Goal: Use online tool/utility: Use online tool/utility

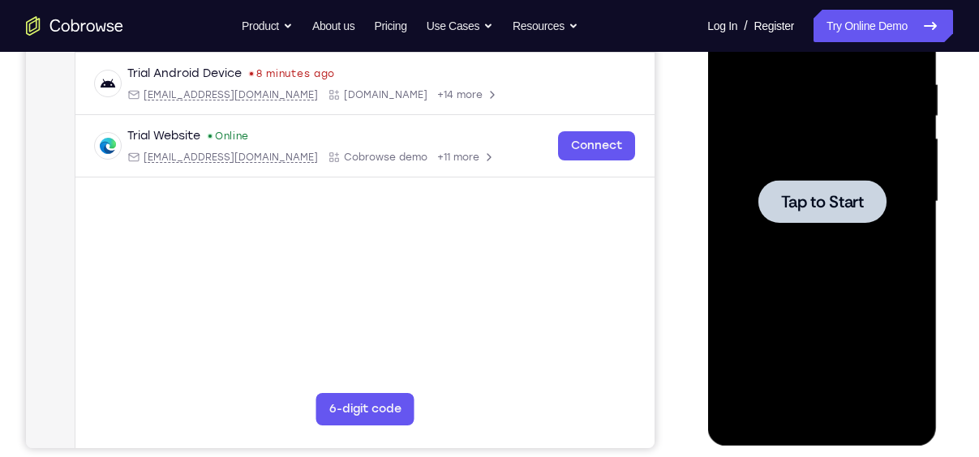
click at [824, 168] on div at bounding box center [821, 202] width 204 height 454
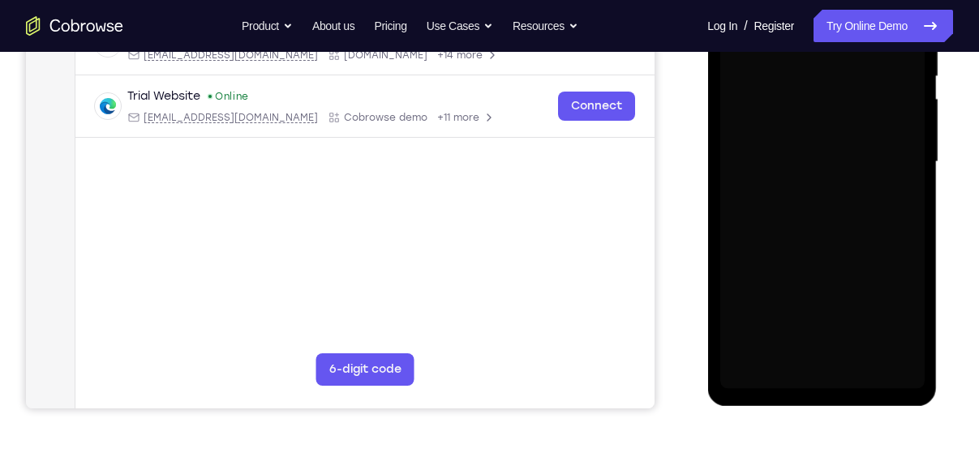
scroll to position [346, 0]
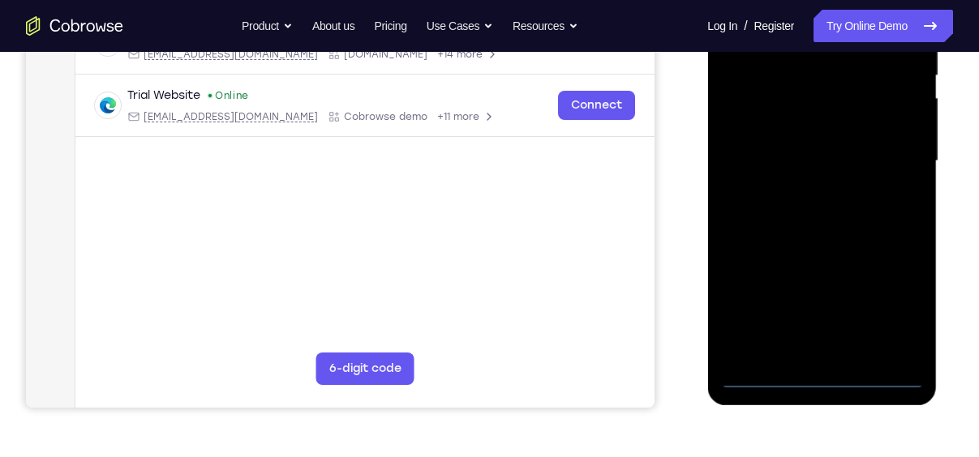
click at [818, 383] on div at bounding box center [821, 161] width 204 height 454
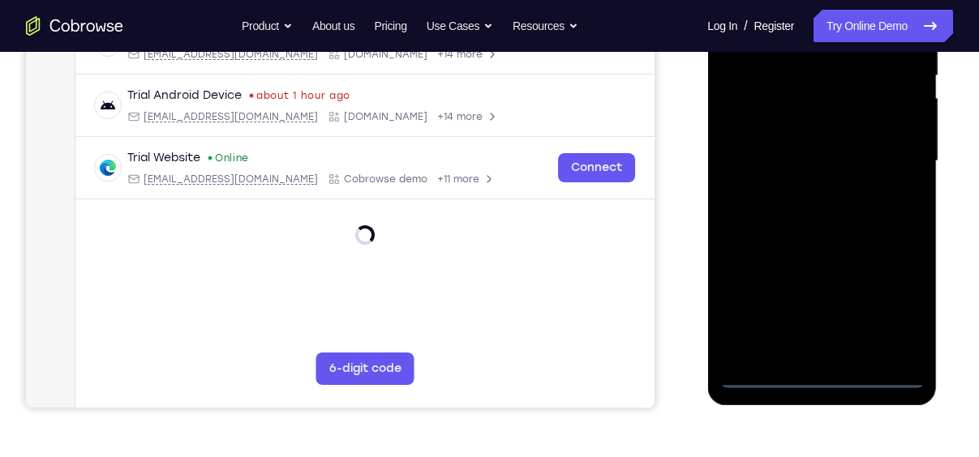
scroll to position [317, 0]
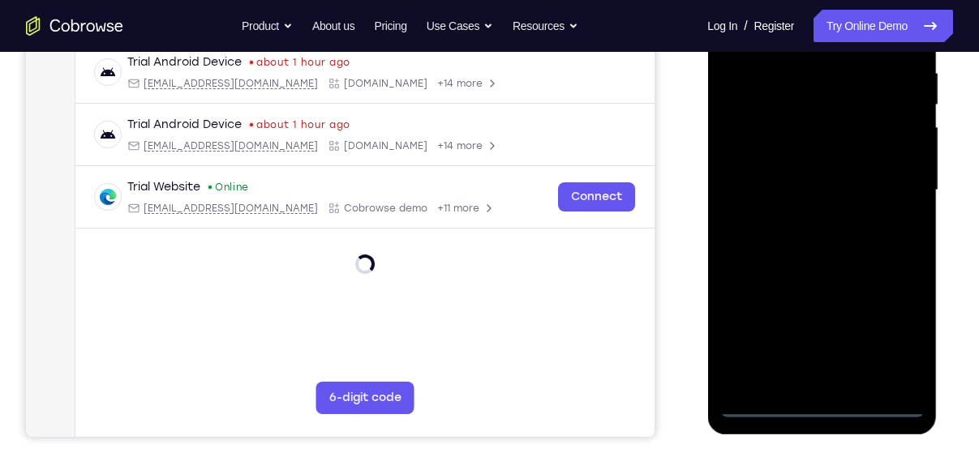
click at [891, 333] on div at bounding box center [821, 190] width 204 height 454
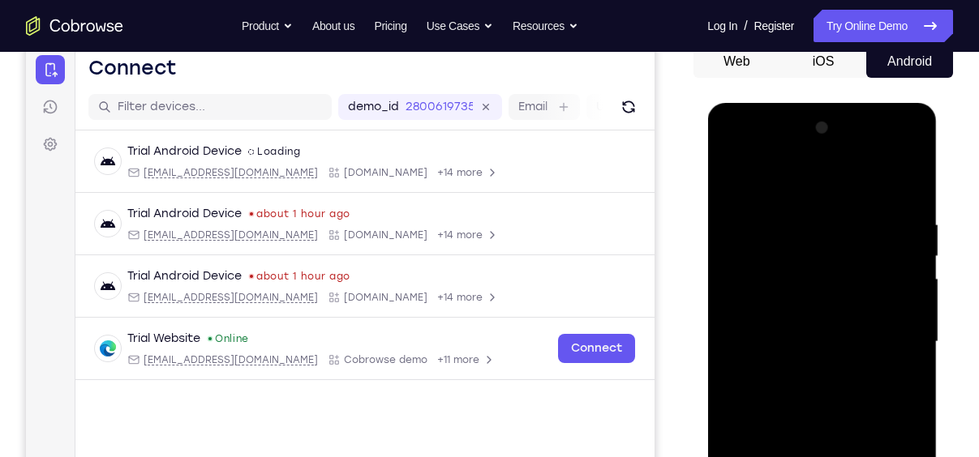
scroll to position [159, 0]
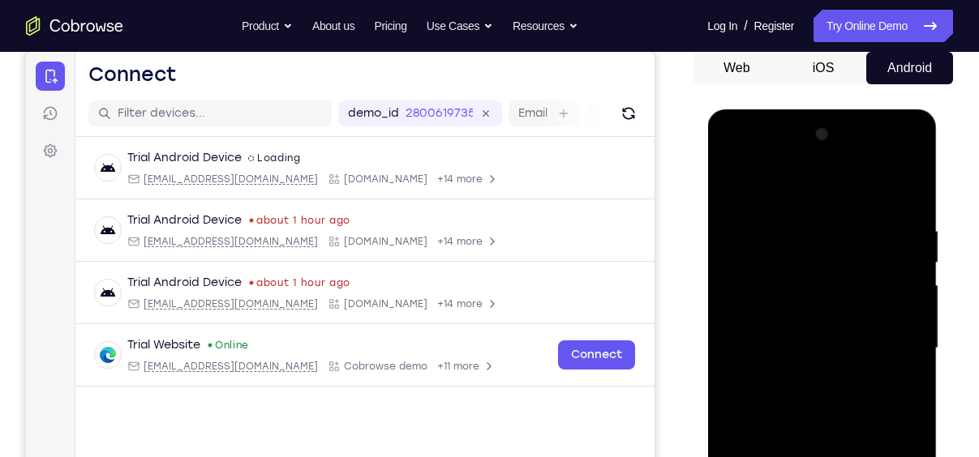
click at [788, 183] on div at bounding box center [821, 349] width 204 height 454
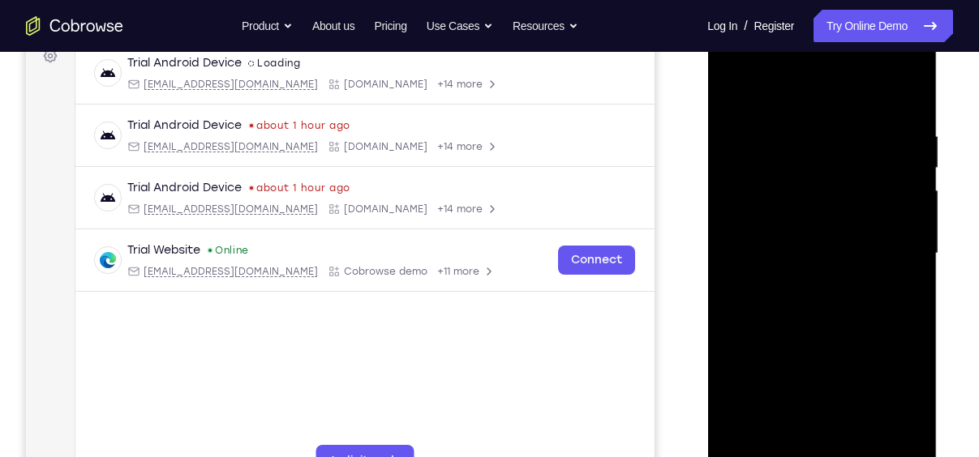
scroll to position [255, 0]
click at [891, 244] on div at bounding box center [821, 253] width 204 height 454
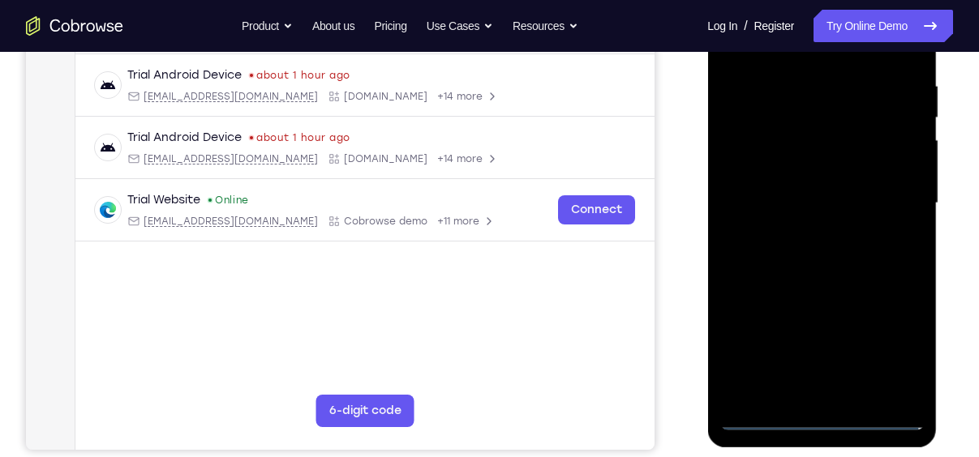
scroll to position [310, 0]
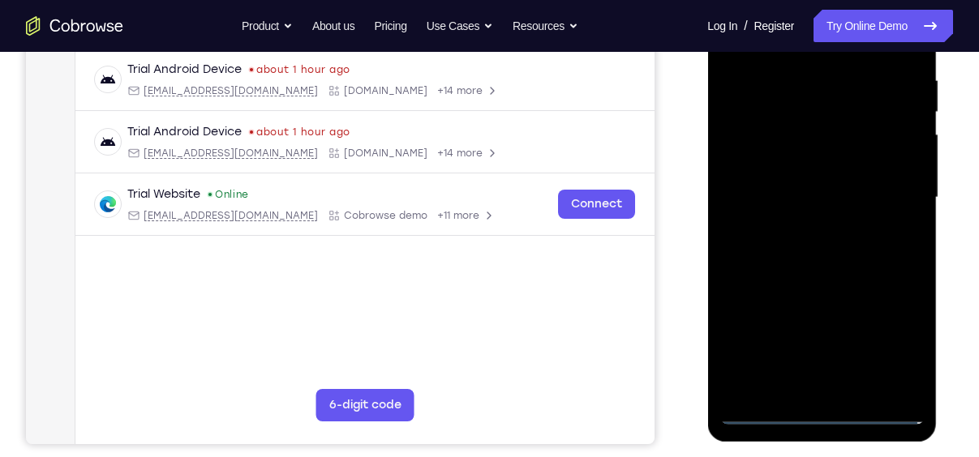
click at [801, 227] on div at bounding box center [821, 198] width 204 height 454
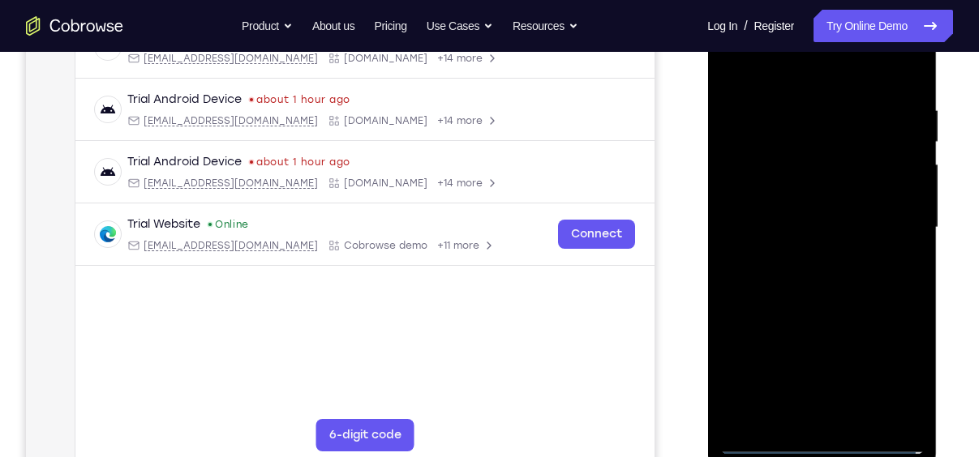
scroll to position [279, 0]
click at [804, 222] on div at bounding box center [821, 229] width 204 height 454
click at [819, 206] on div at bounding box center [821, 229] width 204 height 454
click at [831, 221] on div at bounding box center [821, 229] width 204 height 454
click at [854, 300] on div at bounding box center [821, 229] width 204 height 454
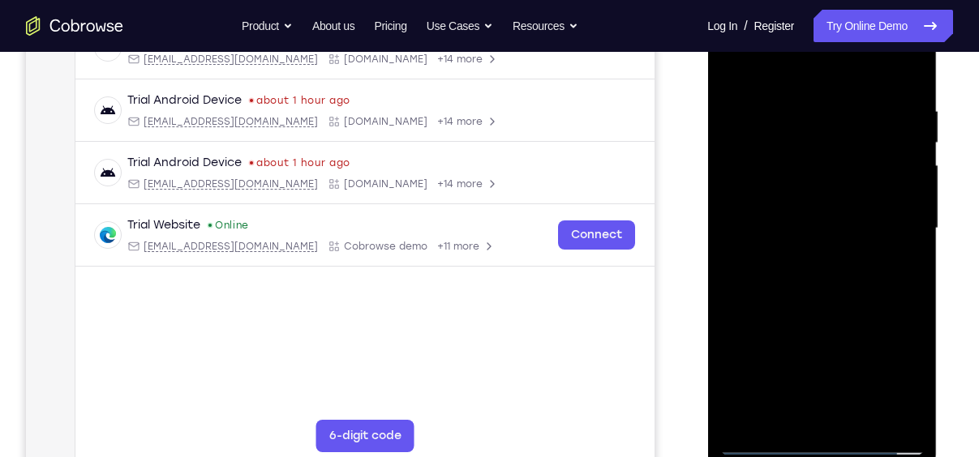
click at [864, 416] on div at bounding box center [821, 229] width 204 height 454
click at [828, 323] on div at bounding box center [821, 229] width 204 height 454
drag, startPoint x: 866, startPoint y: 391, endPoint x: 869, endPoint y: 436, distance: 45.5
click at [869, 436] on div at bounding box center [821, 229] width 204 height 454
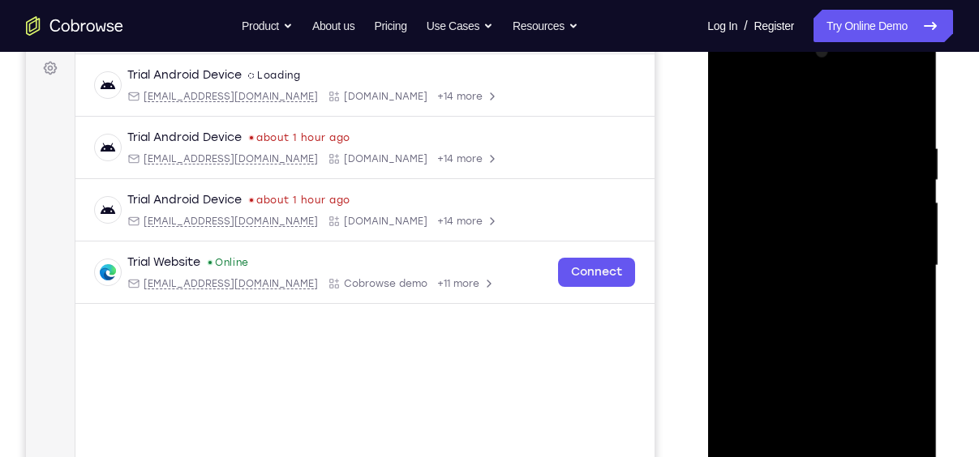
scroll to position [319, 0]
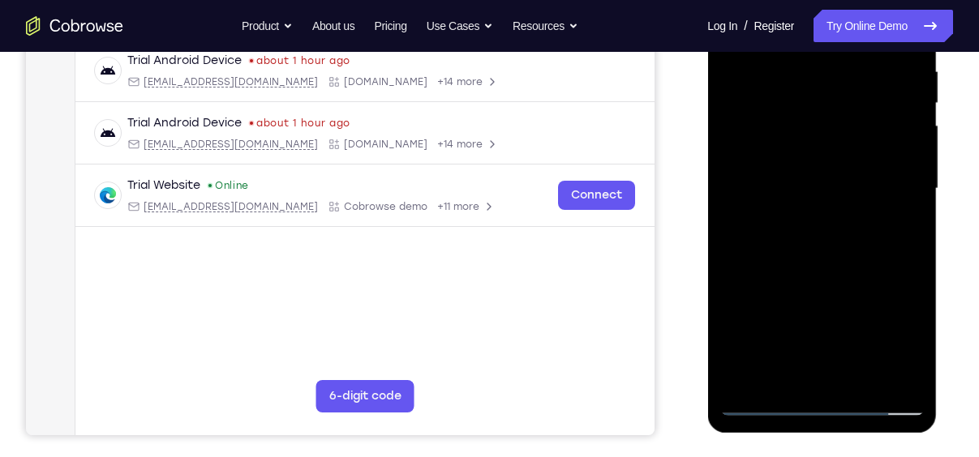
click at [758, 401] on div at bounding box center [821, 189] width 204 height 454
click at [910, 268] on div at bounding box center [821, 189] width 204 height 454
drag, startPoint x: 828, startPoint y: 282, endPoint x: 843, endPoint y: 197, distance: 86.4
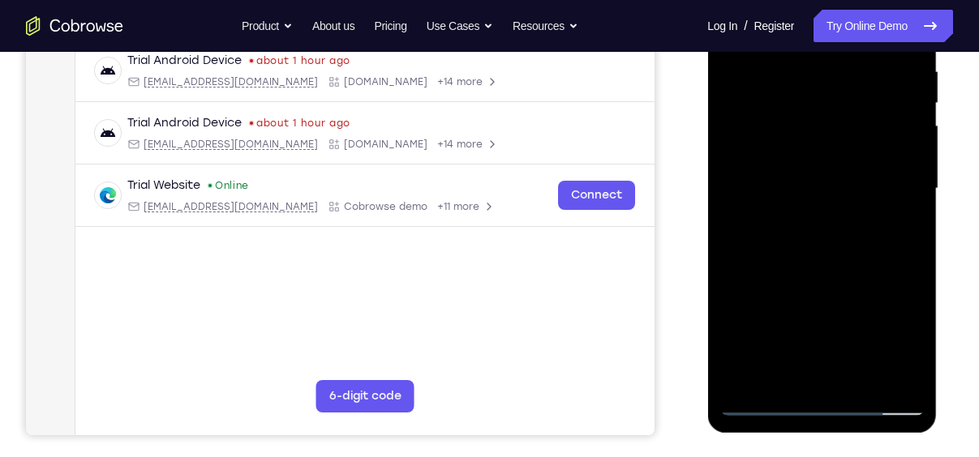
click at [843, 197] on div at bounding box center [821, 189] width 204 height 454
click at [732, 182] on div at bounding box center [821, 189] width 204 height 454
drag, startPoint x: 800, startPoint y: 198, endPoint x: 806, endPoint y: 234, distance: 37.1
click at [806, 234] on div at bounding box center [821, 189] width 204 height 454
drag, startPoint x: 820, startPoint y: 263, endPoint x: 840, endPoint y: 148, distance: 116.0
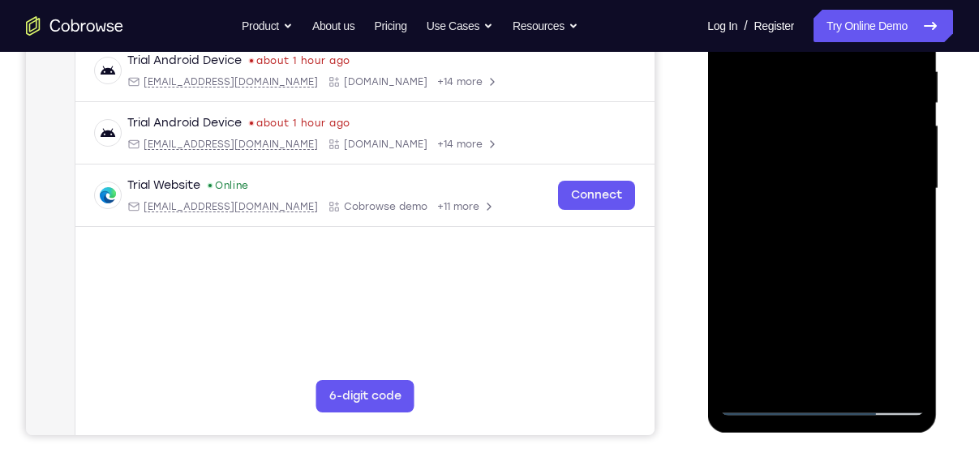
click at [840, 148] on div at bounding box center [821, 189] width 204 height 454
click at [819, 276] on div at bounding box center [821, 189] width 204 height 454
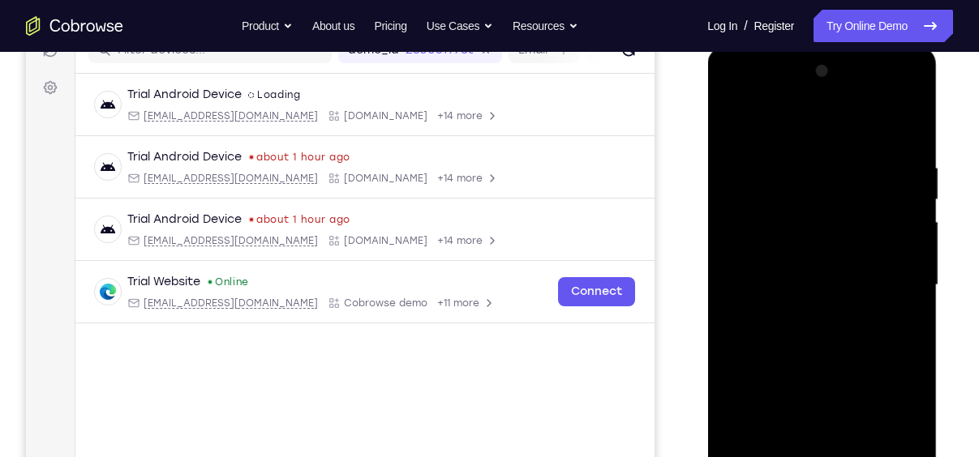
scroll to position [221, 0]
click at [733, 200] on div at bounding box center [821, 286] width 204 height 454
drag, startPoint x: 799, startPoint y: 233, endPoint x: 810, endPoint y: 384, distance: 152.1
click at [810, 384] on div at bounding box center [821, 286] width 204 height 454
click at [913, 288] on div at bounding box center [821, 286] width 204 height 454
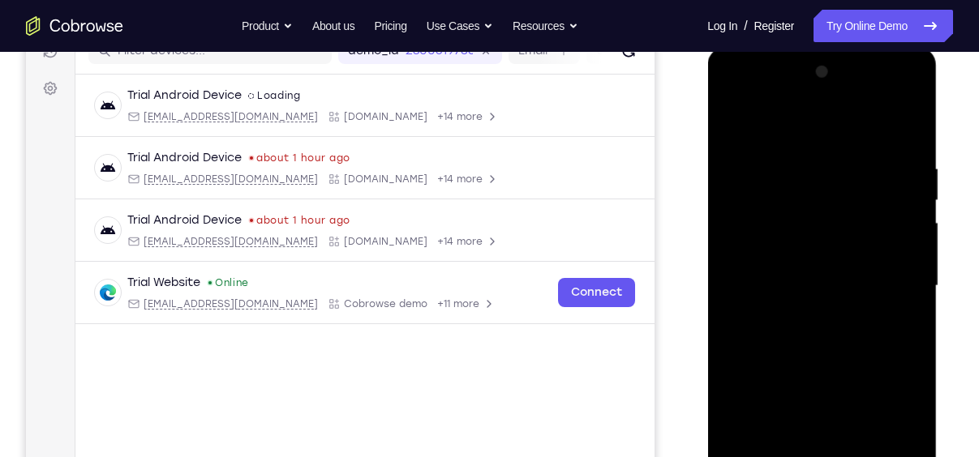
click at [913, 288] on div at bounding box center [821, 286] width 204 height 454
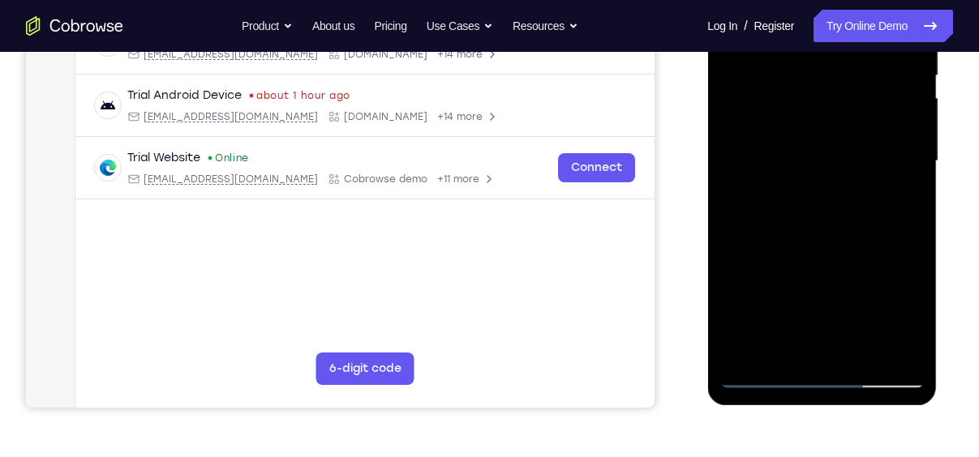
scroll to position [347, 0]
drag, startPoint x: 852, startPoint y: 227, endPoint x: 840, endPoint y: 378, distance: 151.4
click at [840, 378] on div at bounding box center [821, 160] width 204 height 454
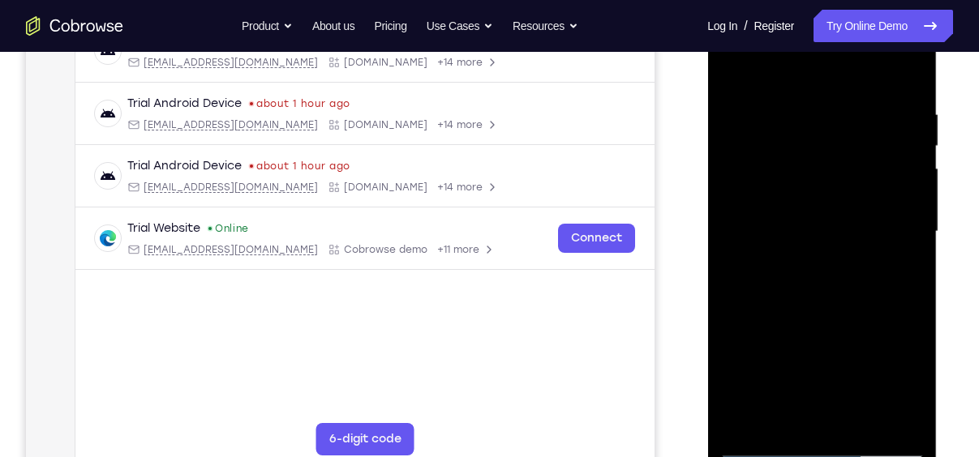
scroll to position [269, 0]
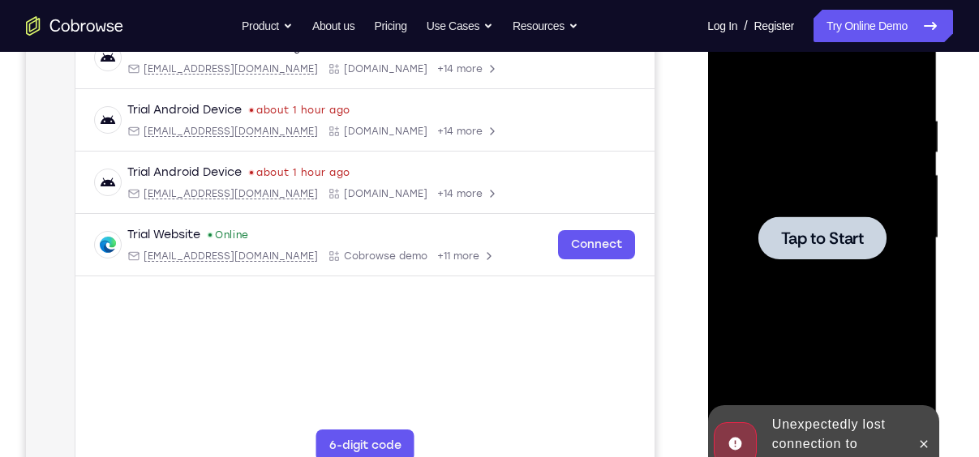
click at [813, 224] on div at bounding box center [822, 238] width 128 height 43
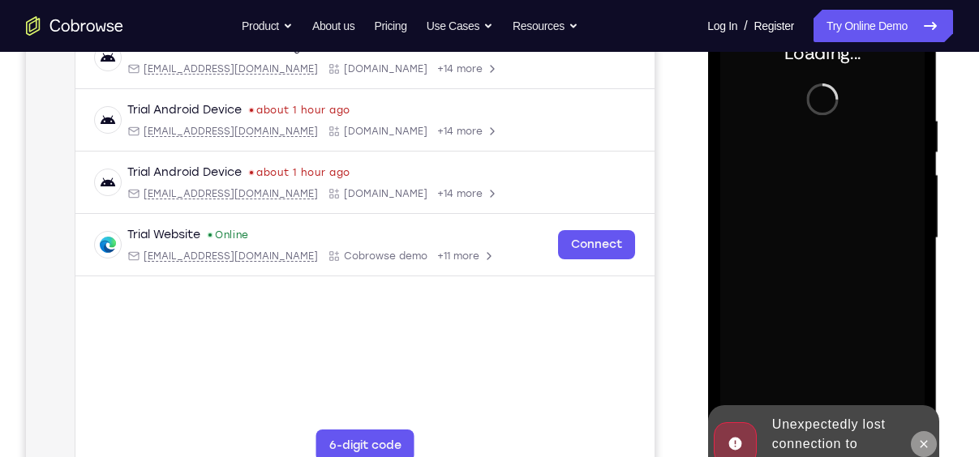
click at [934, 447] on button at bounding box center [923, 445] width 26 height 26
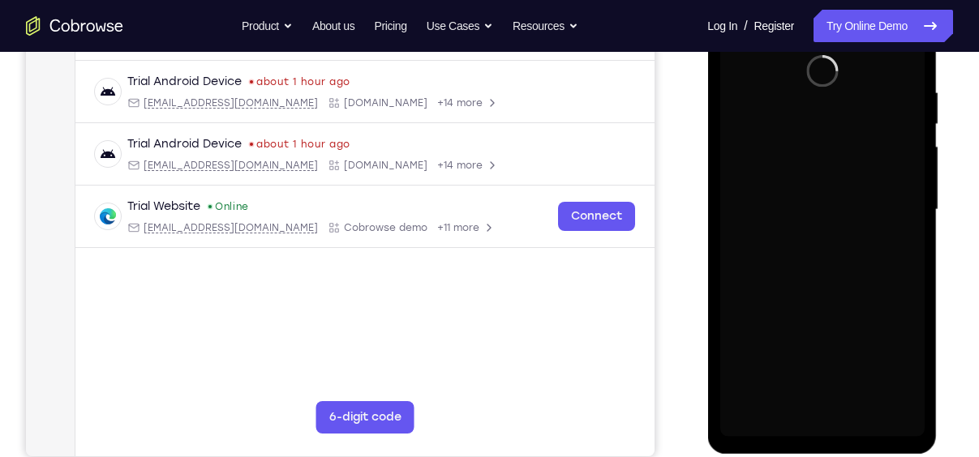
scroll to position [298, 0]
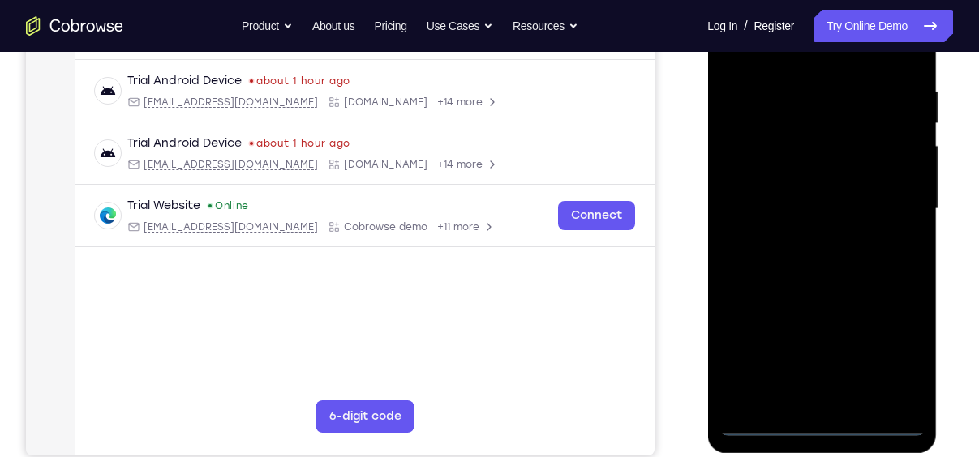
click at [823, 424] on div at bounding box center [821, 209] width 204 height 454
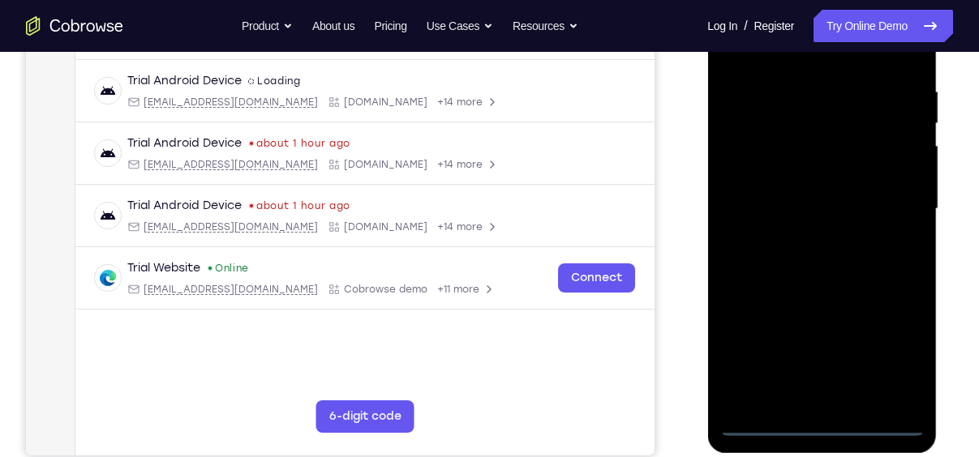
click at [895, 360] on div at bounding box center [821, 209] width 204 height 454
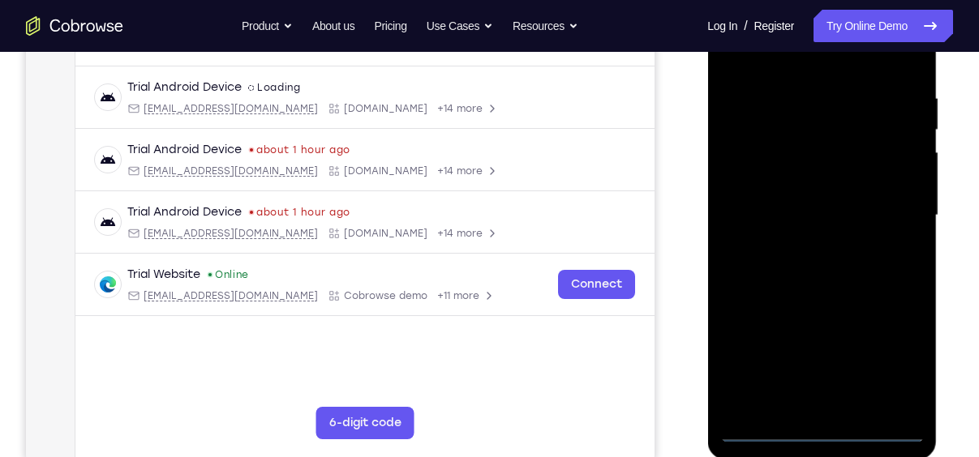
click at [773, 61] on div at bounding box center [821, 216] width 204 height 454
click at [883, 213] on div at bounding box center [821, 216] width 204 height 454
click at [802, 247] on div at bounding box center [821, 216] width 204 height 454
click at [788, 206] on div at bounding box center [821, 216] width 204 height 454
click at [805, 191] on div at bounding box center [821, 216] width 204 height 454
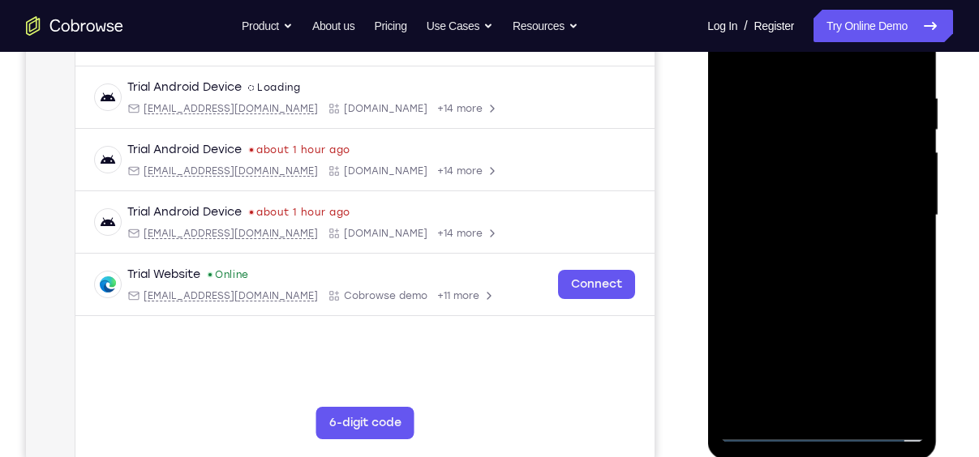
click at [814, 220] on div at bounding box center [821, 216] width 204 height 454
click at [820, 270] on div at bounding box center [821, 216] width 204 height 454
click at [823, 268] on div at bounding box center [821, 216] width 204 height 454
click at [908, 87] on div at bounding box center [821, 216] width 204 height 454
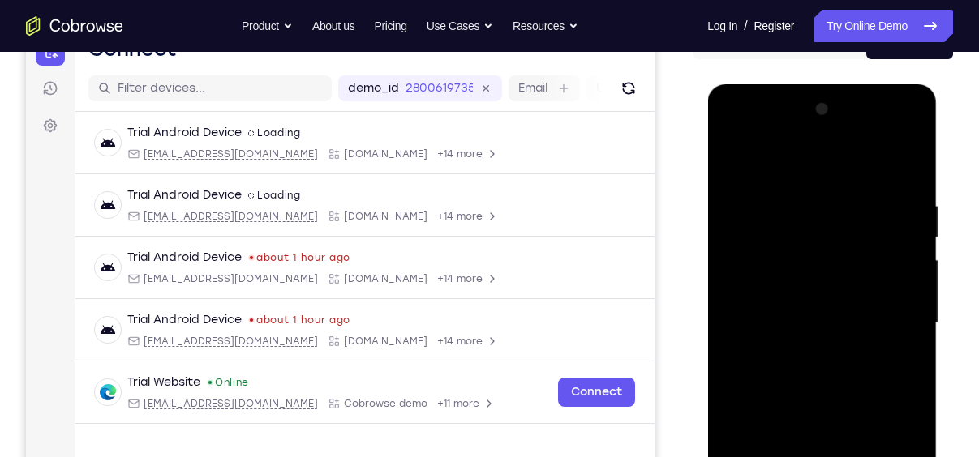
scroll to position [176, 0]
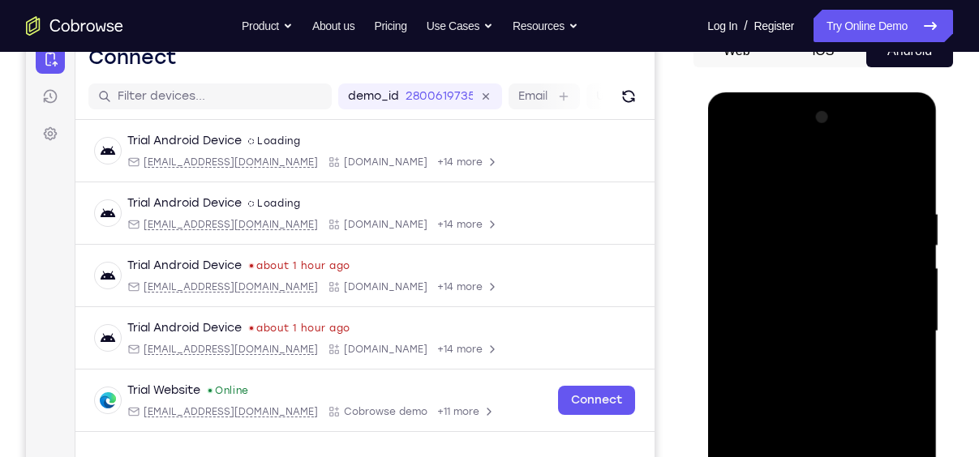
click at [830, 143] on div at bounding box center [821, 332] width 204 height 454
click at [765, 172] on div at bounding box center [821, 332] width 204 height 454
click at [787, 267] on div at bounding box center [821, 332] width 204 height 454
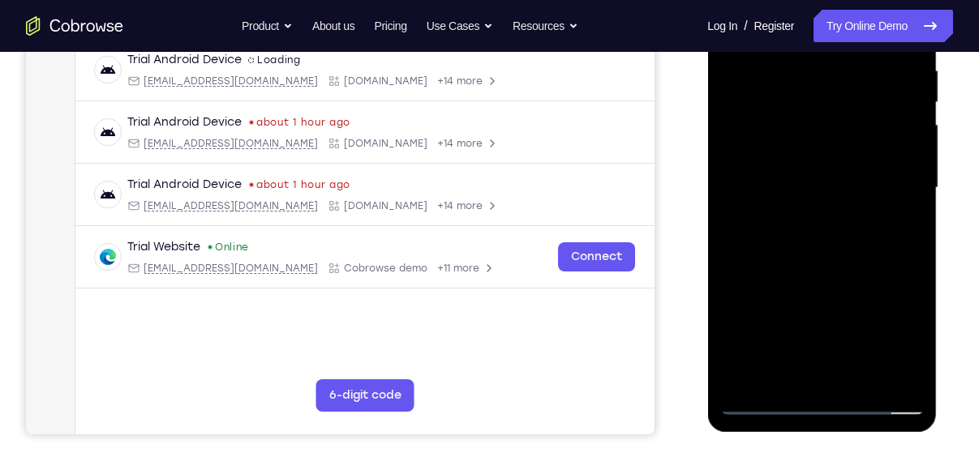
scroll to position [323, 0]
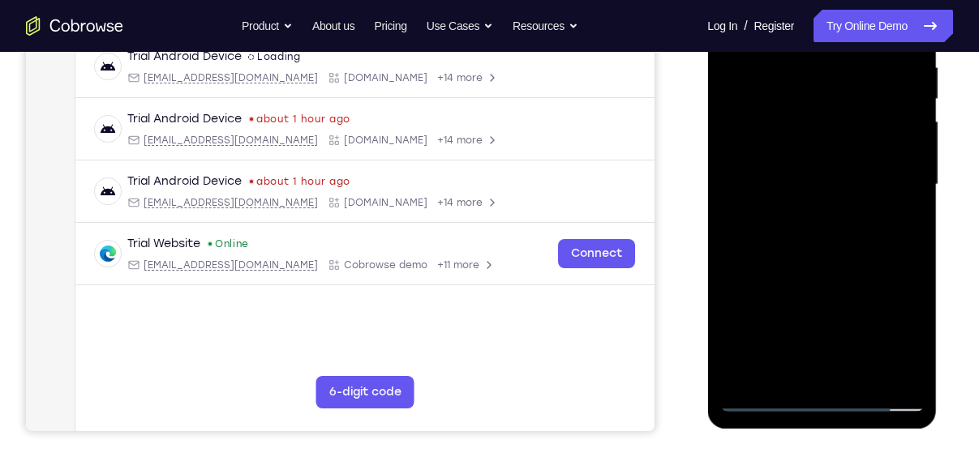
click at [856, 265] on div at bounding box center [821, 185] width 204 height 454
click at [864, 375] on div at bounding box center [821, 185] width 204 height 454
click at [844, 275] on div at bounding box center [821, 185] width 204 height 454
drag, startPoint x: 874, startPoint y: 331, endPoint x: 898, endPoint y: 172, distance: 160.7
click at [898, 172] on div at bounding box center [821, 185] width 204 height 454
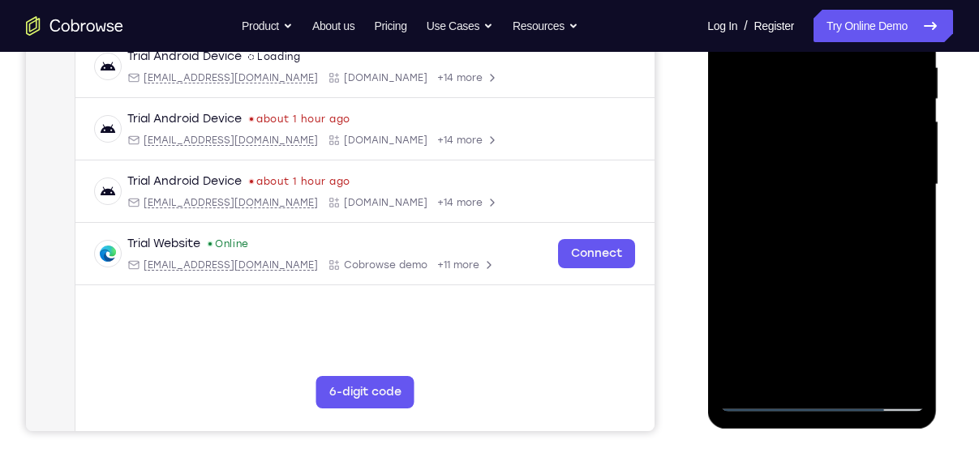
drag, startPoint x: 844, startPoint y: 349, endPoint x: 887, endPoint y: 200, distance: 154.5
click at [887, 200] on div at bounding box center [821, 185] width 204 height 454
drag, startPoint x: 844, startPoint y: 354, endPoint x: 869, endPoint y: 195, distance: 161.6
click at [869, 195] on div at bounding box center [821, 185] width 204 height 454
drag, startPoint x: 831, startPoint y: 335, endPoint x: 858, endPoint y: 189, distance: 148.4
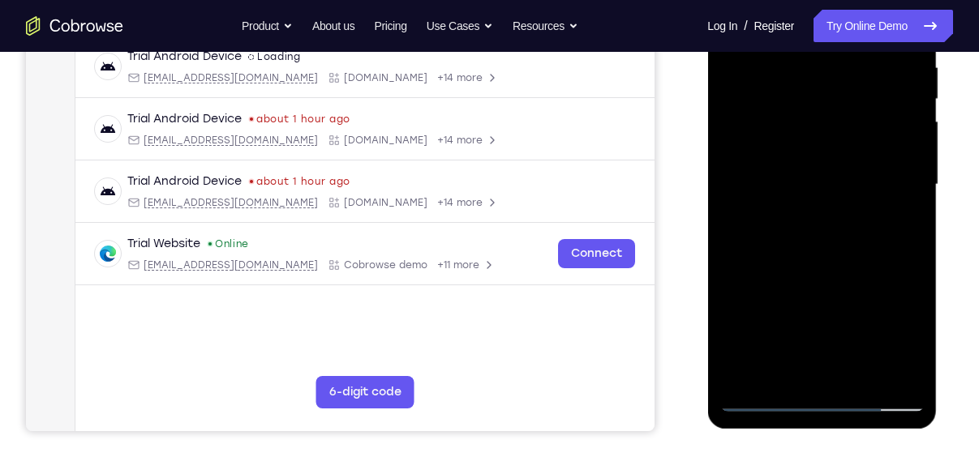
click at [858, 189] on div at bounding box center [821, 185] width 204 height 454
drag, startPoint x: 846, startPoint y: 353, endPoint x: 889, endPoint y: 206, distance: 153.0
click at [889, 206] on div at bounding box center [821, 185] width 204 height 454
drag, startPoint x: 860, startPoint y: 308, endPoint x: 898, endPoint y: 134, distance: 178.5
click at [898, 134] on div at bounding box center [821, 185] width 204 height 454
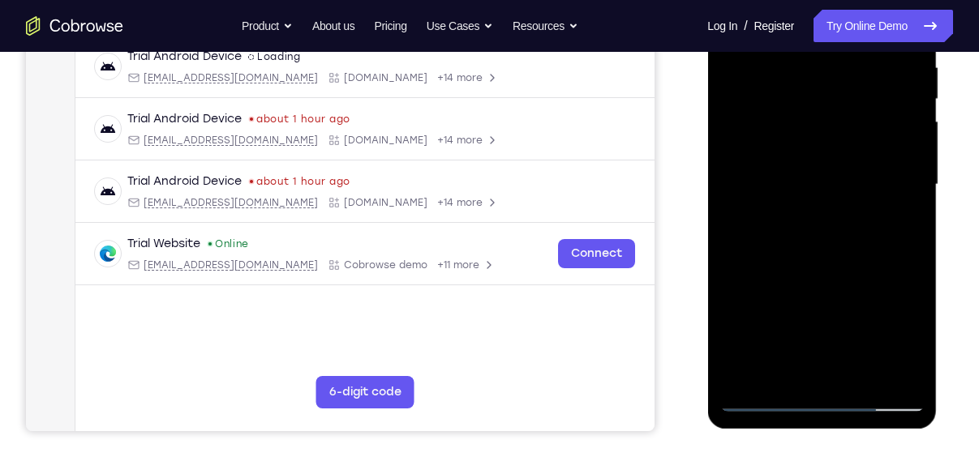
drag, startPoint x: 846, startPoint y: 333, endPoint x: 882, endPoint y: 156, distance: 181.2
click at [882, 156] on div at bounding box center [821, 185] width 204 height 454
click at [809, 271] on div at bounding box center [821, 185] width 204 height 454
click at [782, 370] on div at bounding box center [821, 185] width 204 height 454
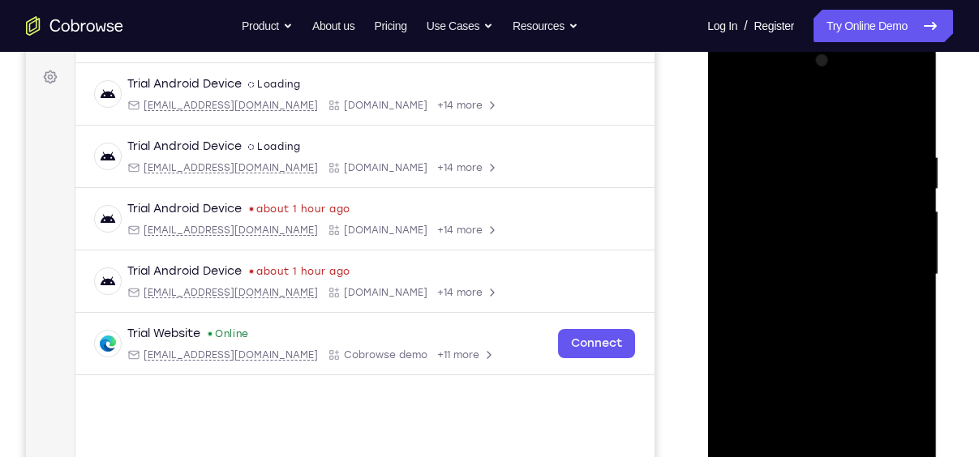
scroll to position [232, 0]
click at [739, 108] on div at bounding box center [821, 276] width 204 height 454
drag, startPoint x: 836, startPoint y: 294, endPoint x: 848, endPoint y: 499, distance: 204.7
click at [848, 457] on div at bounding box center [821, 276] width 204 height 454
drag, startPoint x: 869, startPoint y: 291, endPoint x: 877, endPoint y: 492, distance: 200.5
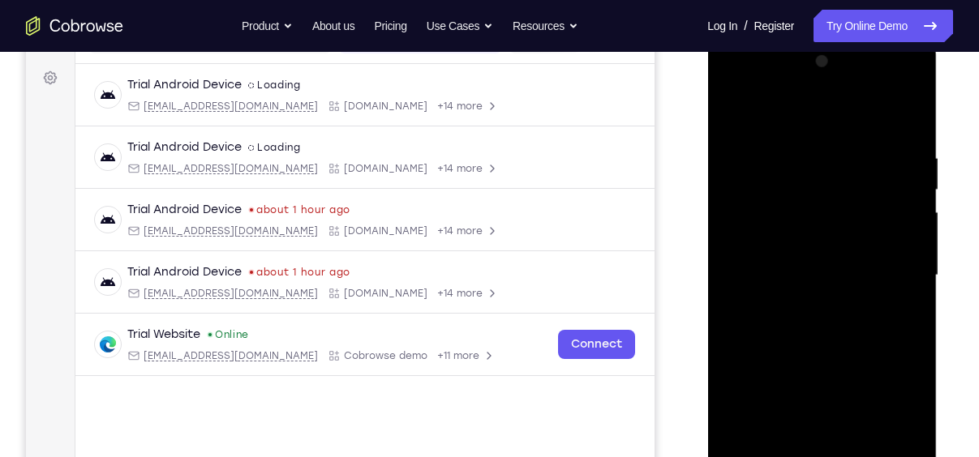
click at [877, 457] on div at bounding box center [821, 276] width 204 height 454
drag, startPoint x: 875, startPoint y: 254, endPoint x: 874, endPoint y: 406, distance: 151.7
click at [874, 406] on div at bounding box center [821, 276] width 204 height 454
click at [745, 112] on div at bounding box center [821, 276] width 204 height 454
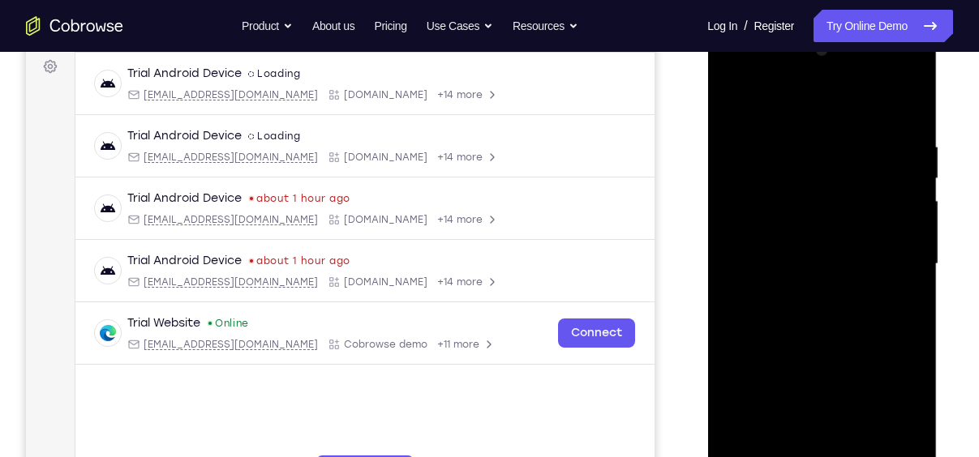
scroll to position [275, 0]
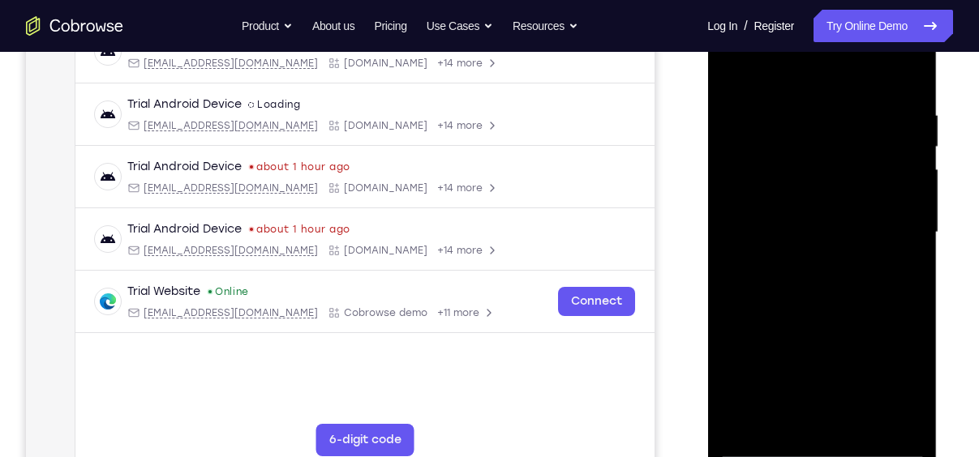
click at [851, 422] on div at bounding box center [821, 233] width 204 height 454
click at [816, 93] on div at bounding box center [821, 233] width 204 height 454
click at [833, 142] on div at bounding box center [821, 233] width 204 height 454
click at [818, 414] on div at bounding box center [821, 233] width 204 height 454
